Goal: Transaction & Acquisition: Register for event/course

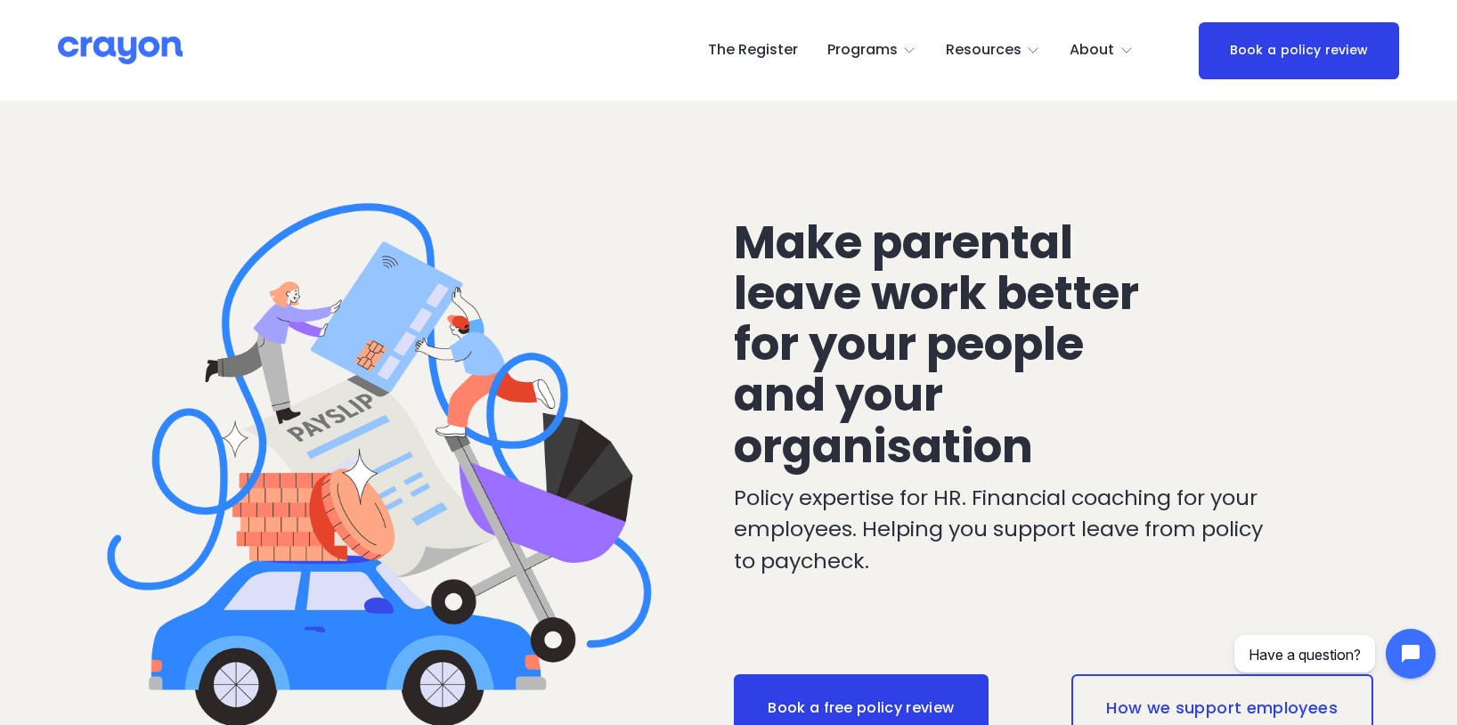
click at [750, 45] on link "The Register" at bounding box center [753, 51] width 90 height 28
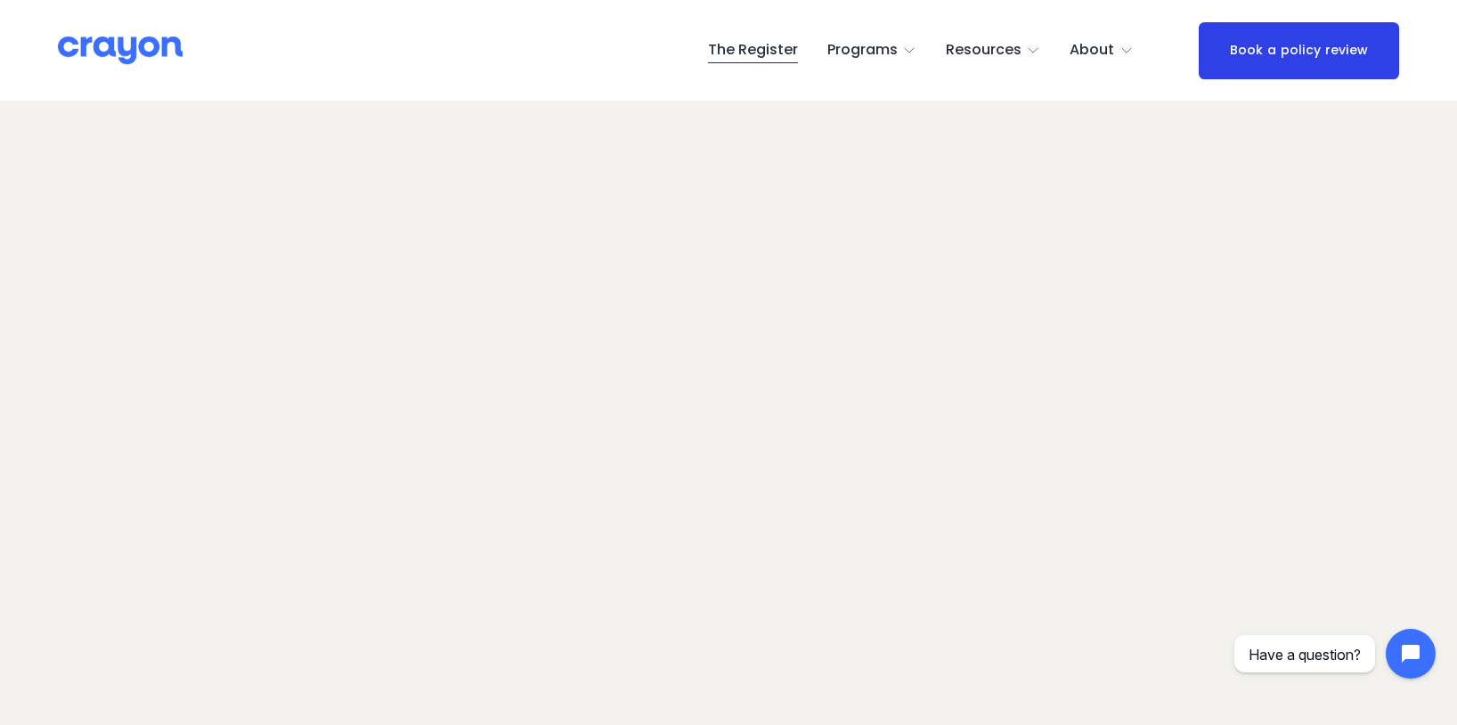
scroll to position [135, 0]
click at [159, 18] on div "Skip to Content The Register Programs" at bounding box center [728, 50] width 1457 height 101
click at [150, 49] on img at bounding box center [120, 50] width 125 height 31
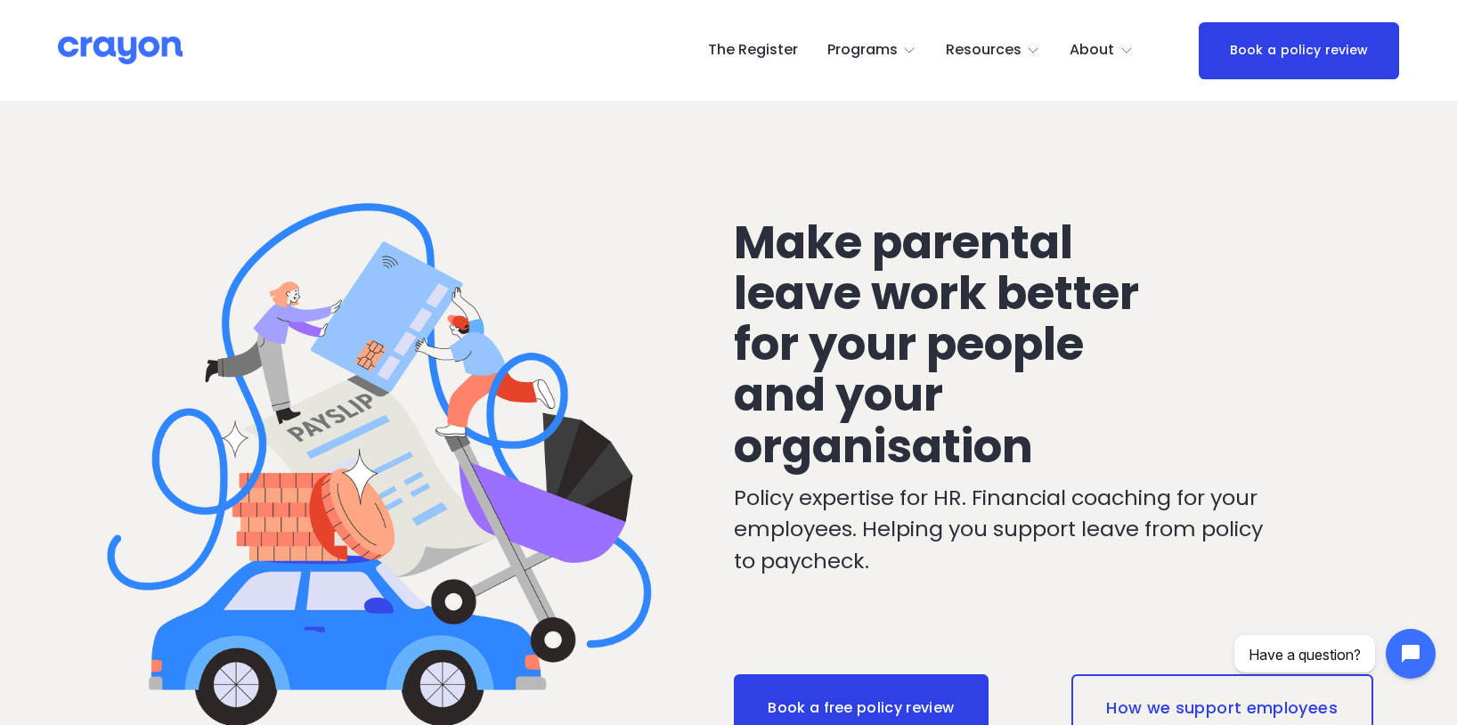
click at [766, 47] on link "The Register" at bounding box center [753, 51] width 90 height 28
